Goal: Task Accomplishment & Management: Manage account settings

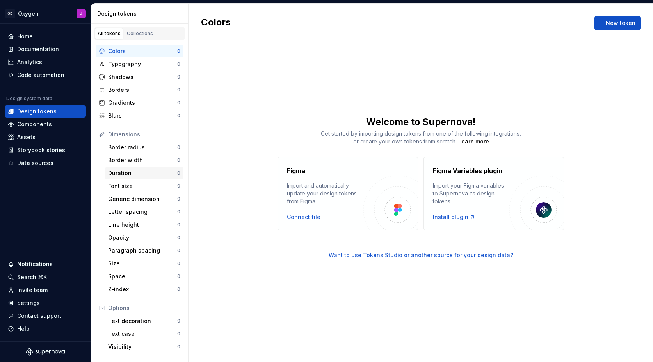
scroll to position [66, 0]
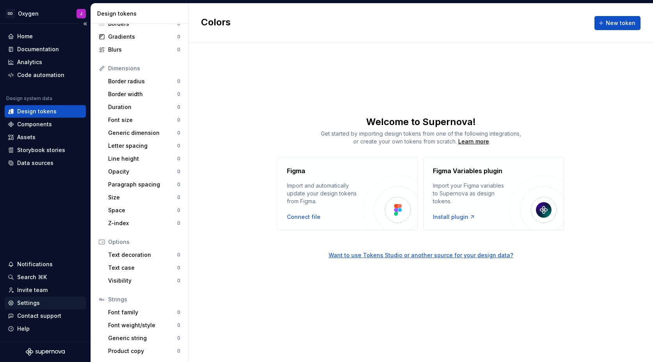
click at [33, 300] on div "Settings" at bounding box center [28, 303] width 23 height 8
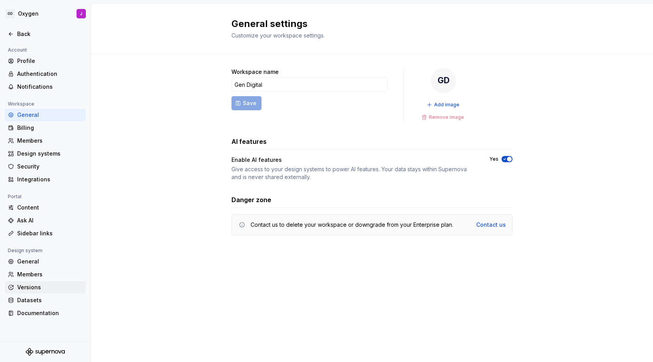
click at [28, 287] on div "Versions" at bounding box center [50, 287] width 66 height 8
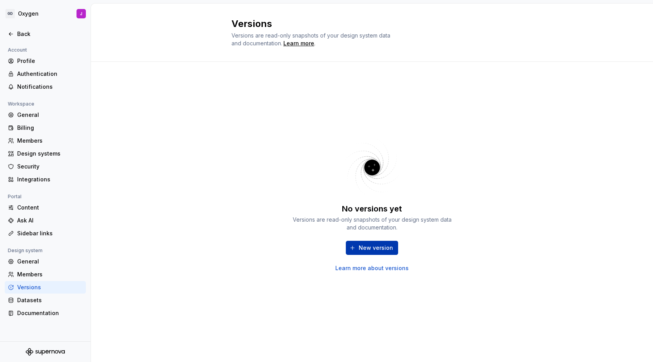
click at [377, 247] on span "New version" at bounding box center [376, 248] width 34 height 8
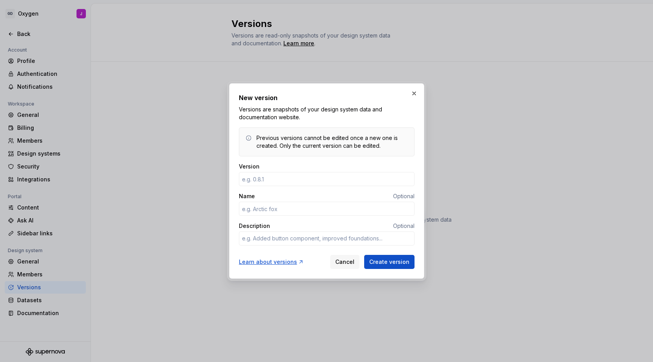
type input "1"
type textarea "*"
type input "1.0.0"
click at [393, 262] on span "Create version" at bounding box center [389, 262] width 40 height 8
type textarea "*"
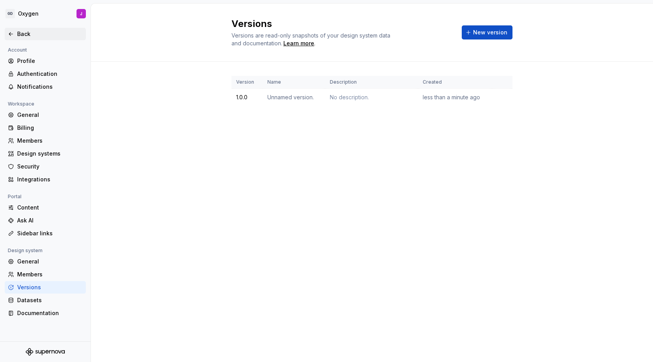
click at [25, 34] on div "Back" at bounding box center [50, 34] width 66 height 8
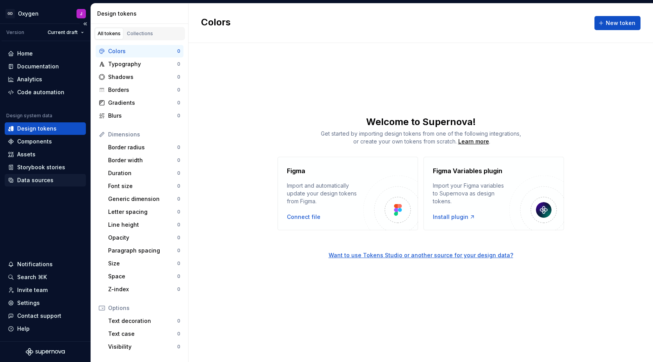
click at [37, 178] on div "Data sources" at bounding box center [35, 180] width 36 height 8
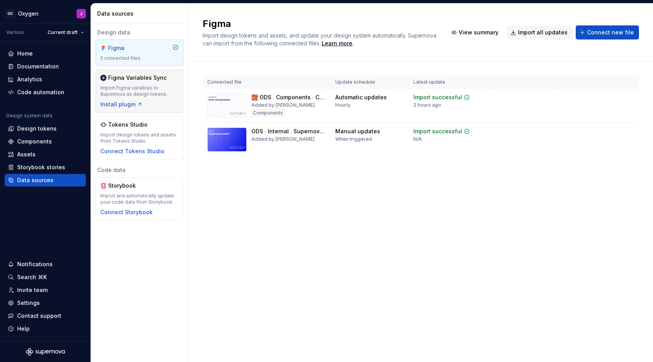
click at [124, 89] on div "Import Figma variables to Supernova as design tokens." at bounding box center [139, 91] width 78 height 12
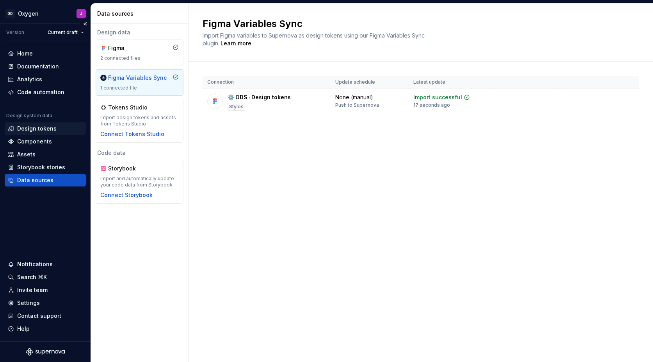
click at [34, 128] on div "Design tokens" at bounding box center [36, 129] width 39 height 8
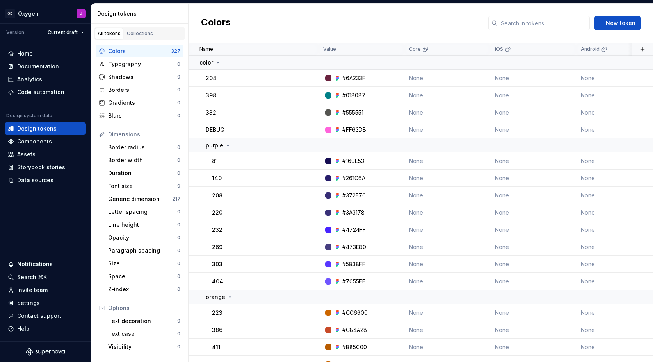
click at [124, 135] on div "Dimensions" at bounding box center [144, 134] width 72 height 8
click at [51, 91] on div "Code automation" at bounding box center [40, 92] width 47 height 8
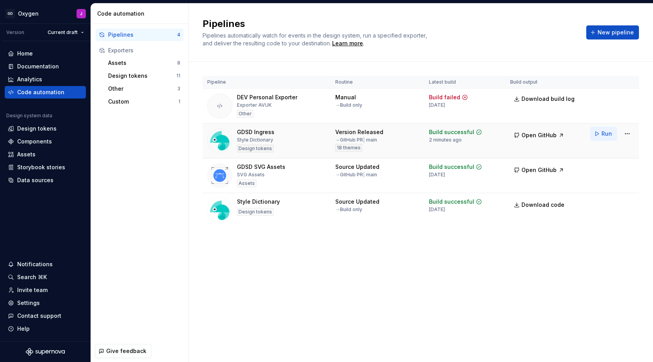
click at [608, 136] on span "Run" at bounding box center [607, 134] width 11 height 8
click at [26, 299] on div "Settings" at bounding box center [28, 303] width 23 height 8
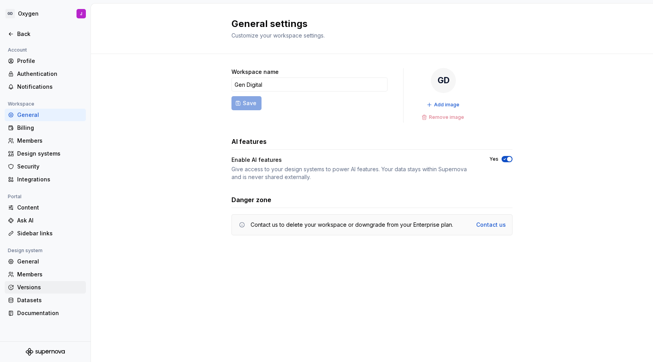
click at [35, 287] on div "Versions" at bounding box center [50, 287] width 66 height 8
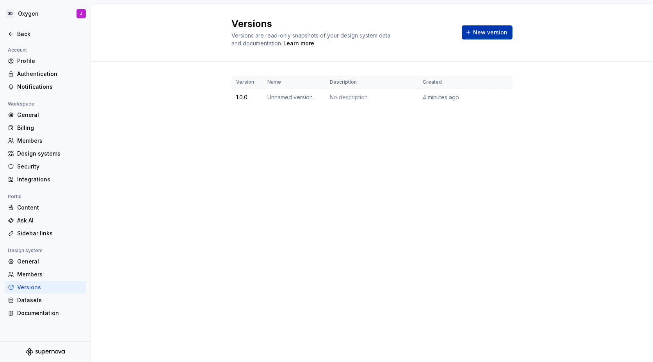
click at [494, 31] on span "New version" at bounding box center [490, 33] width 34 height 8
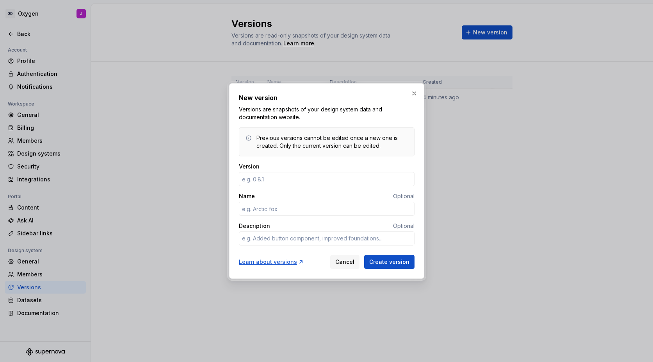
type input "1"
type textarea "*"
type input "1.0.1"
click at [399, 263] on span "Create version" at bounding box center [389, 262] width 40 height 8
type textarea "*"
